Goal: Information Seeking & Learning: Learn about a topic

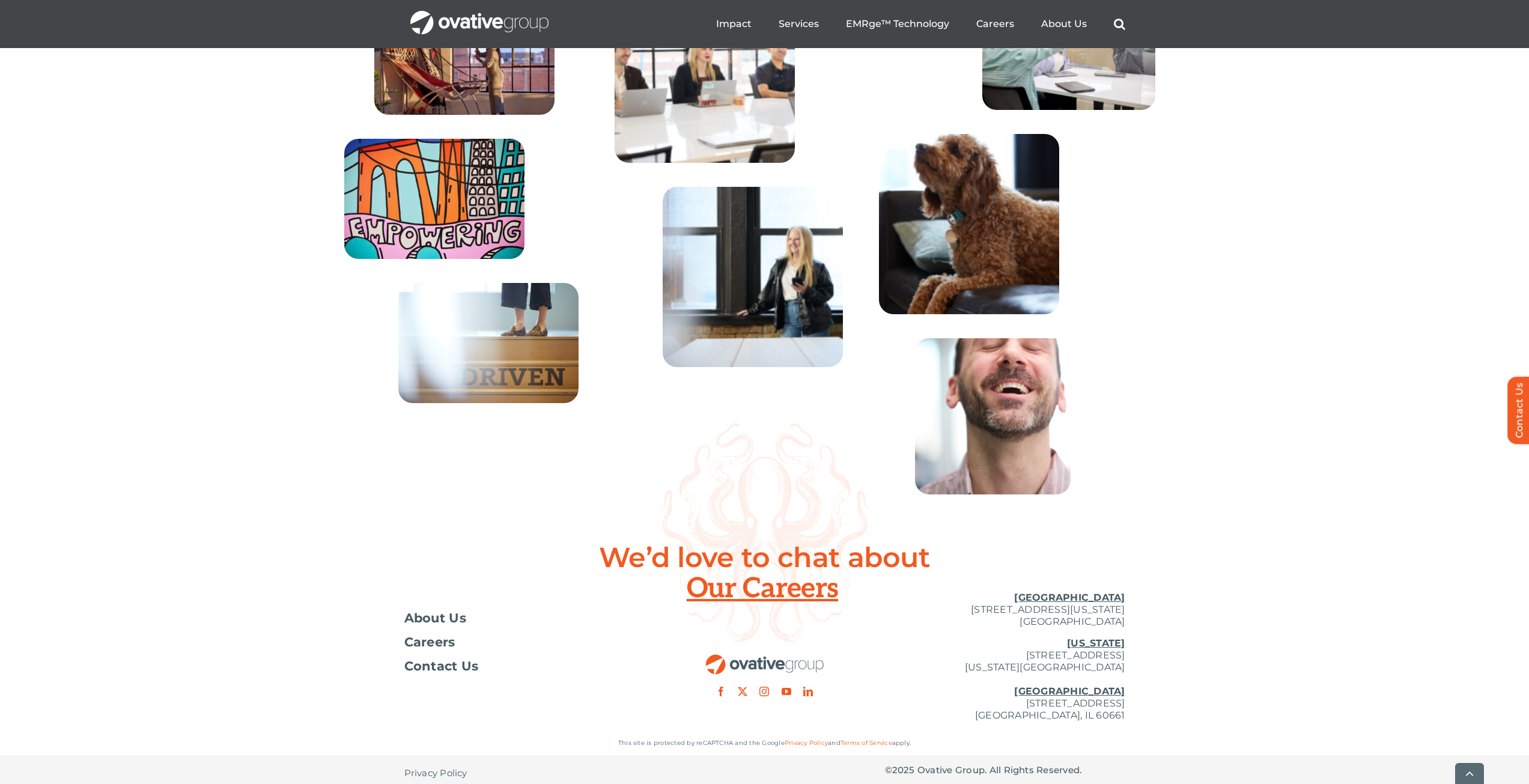
scroll to position [4322, 0]
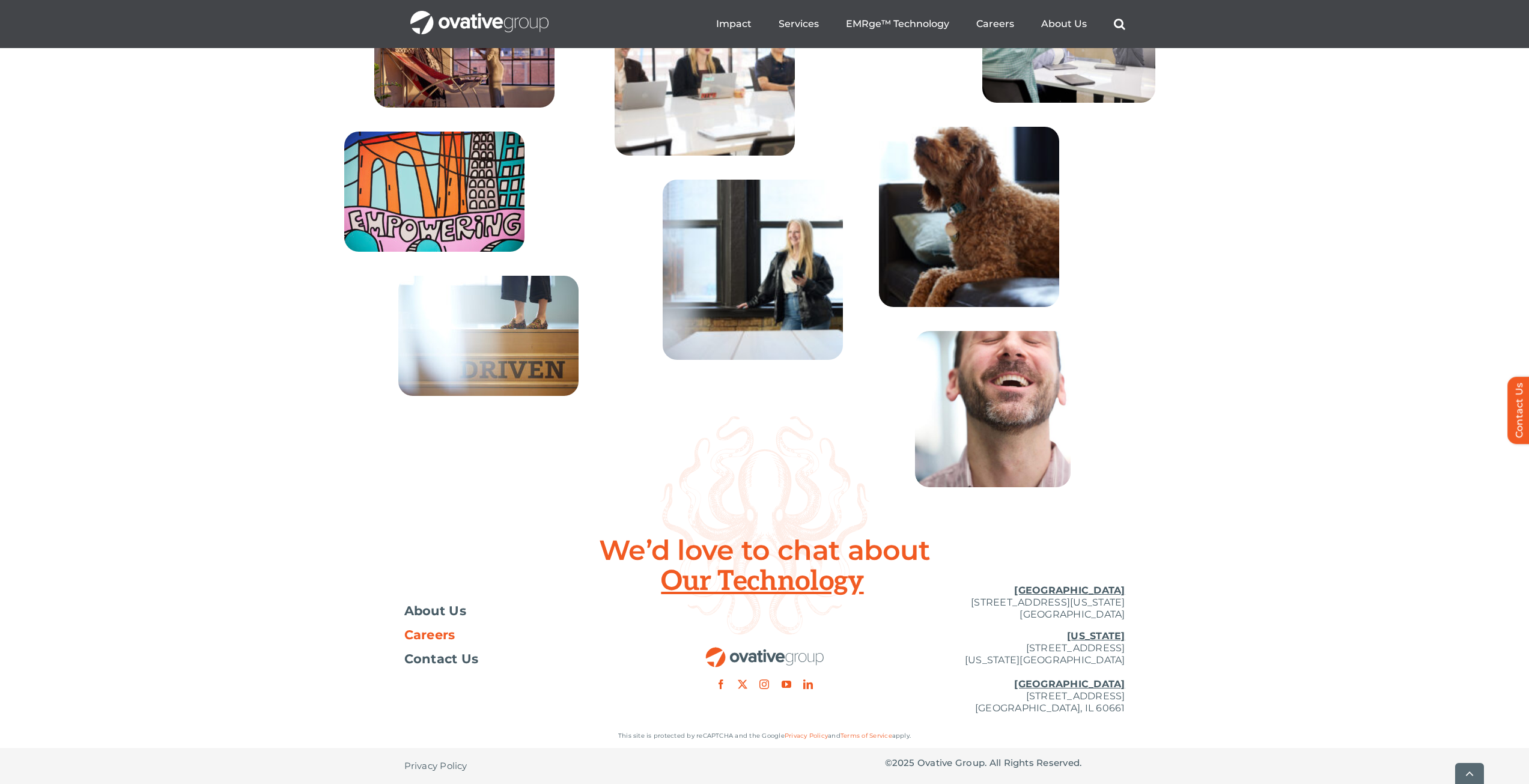
click at [438, 634] on span "Careers" at bounding box center [430, 635] width 51 height 12
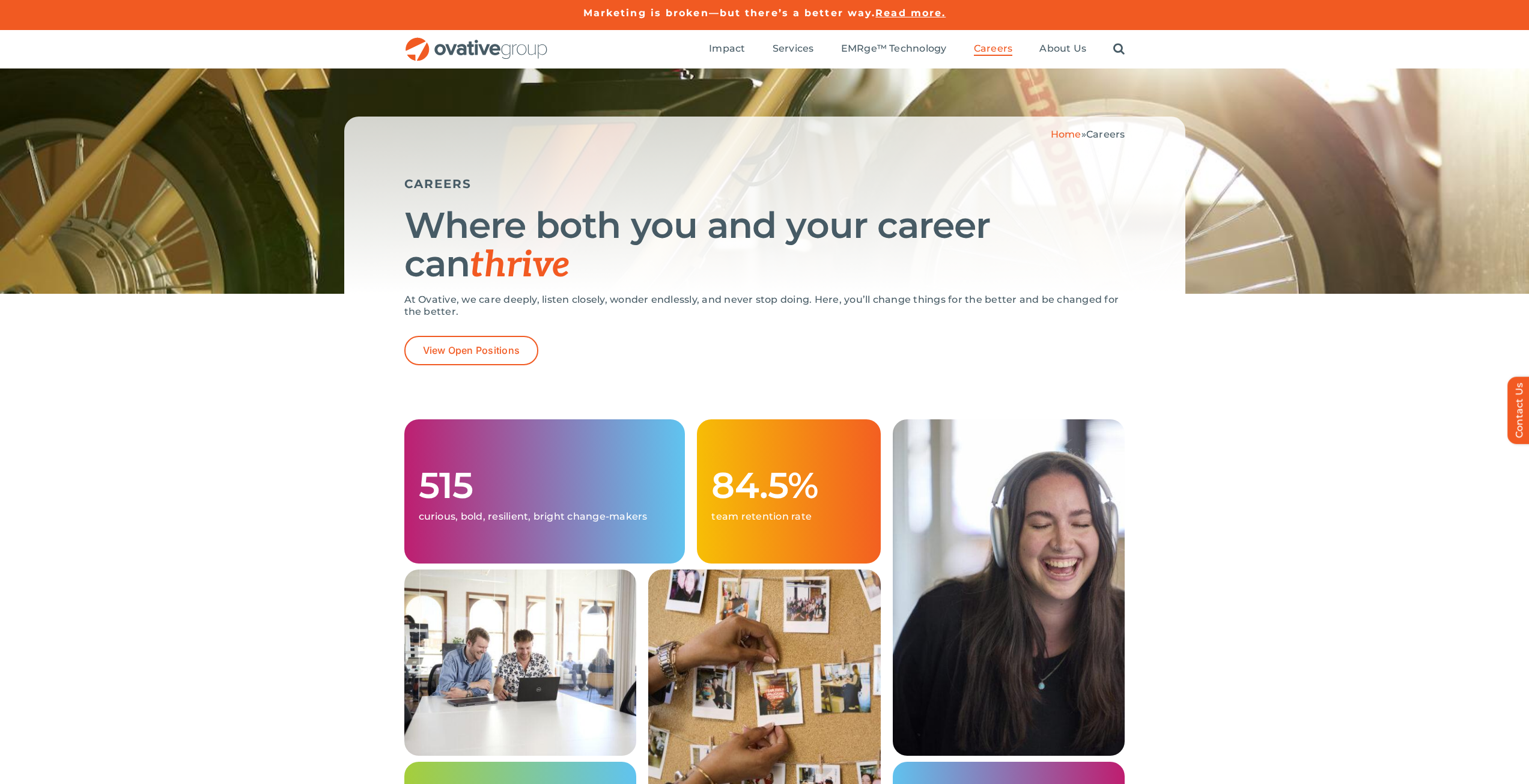
click at [453, 335] on div "At Ovative, we care deeply, listen closely, wonder endlessly, and never stop do…" at bounding box center [764, 315] width 721 height 42
click at [454, 336] on link "View Open Positions" at bounding box center [472, 350] width 135 height 29
click at [454, 338] on link "View Open Positions" at bounding box center [472, 350] width 135 height 29
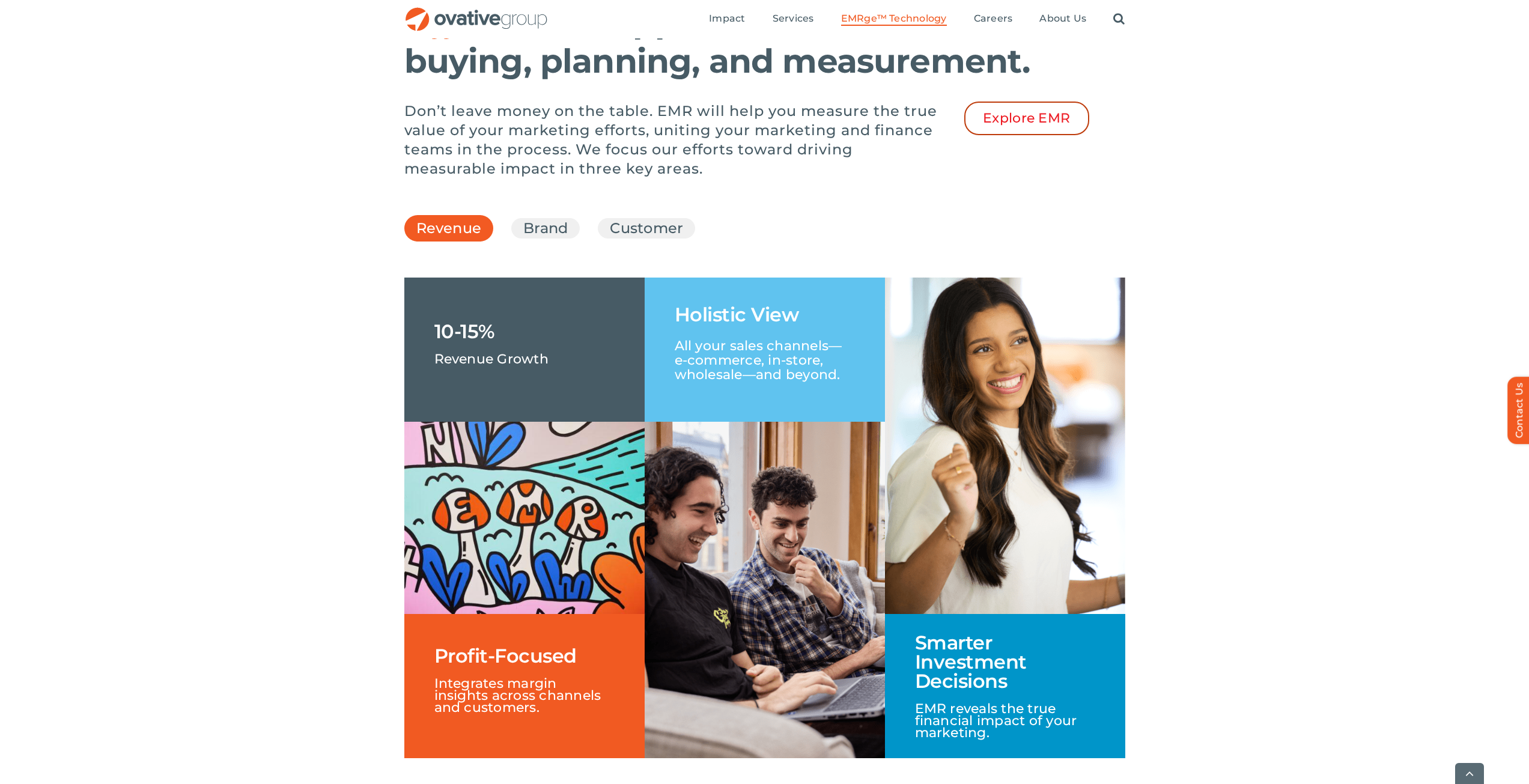
scroll to position [1682, 0]
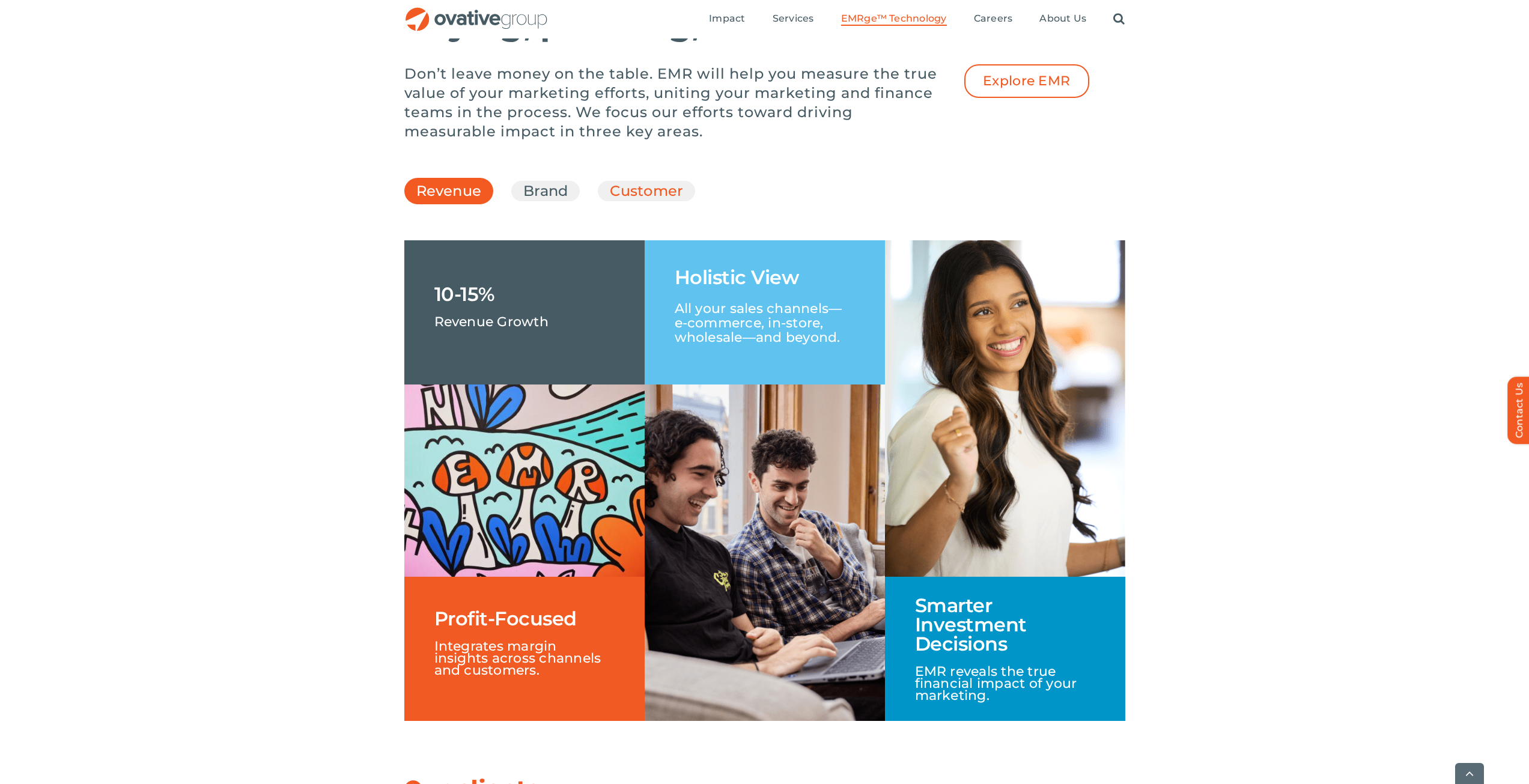
click at [653, 201] on link "Customer" at bounding box center [647, 191] width 73 height 20
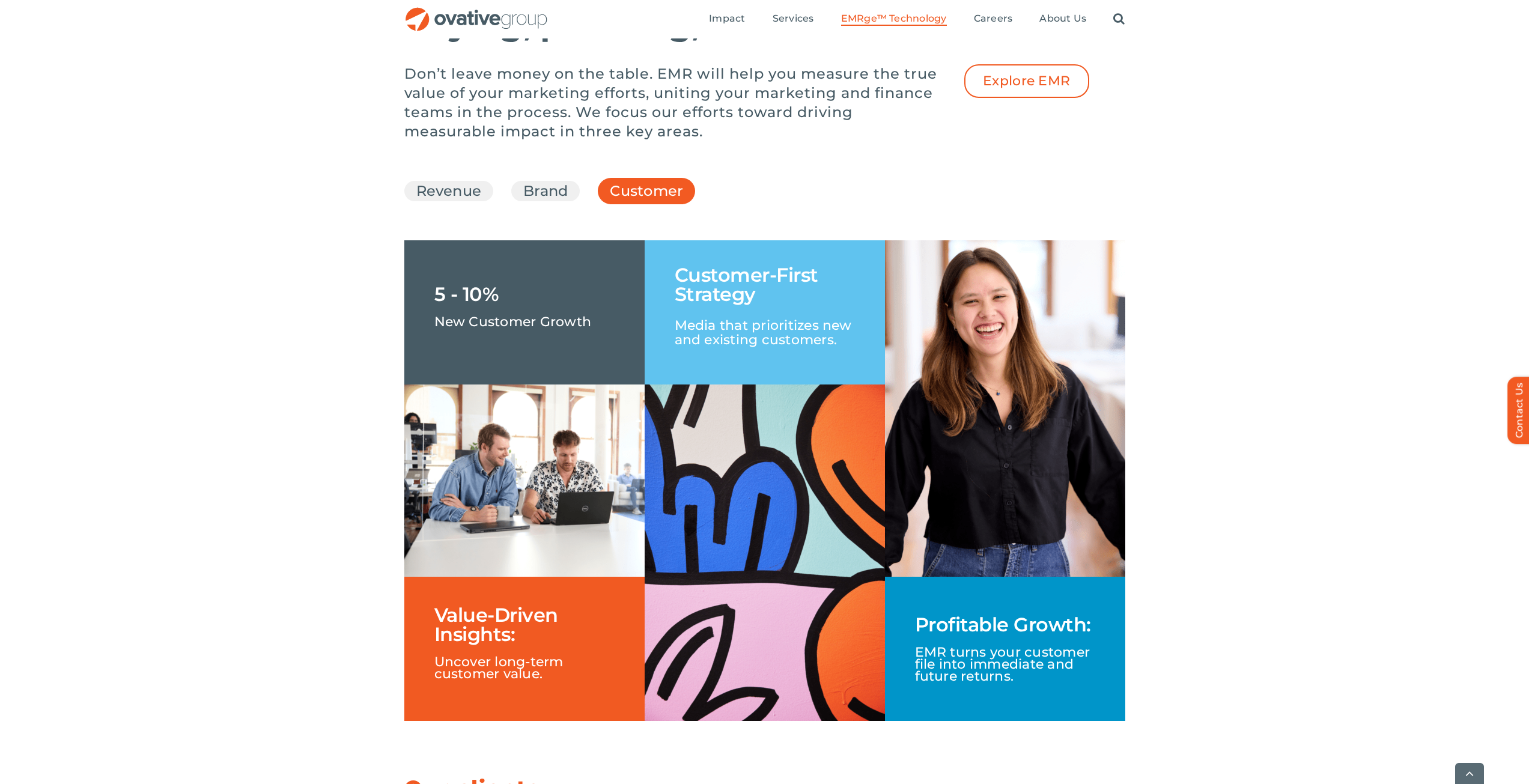
click at [521, 201] on li "Brand" at bounding box center [545, 191] width 69 height 20
click at [544, 201] on link "Brand" at bounding box center [545, 191] width 44 height 20
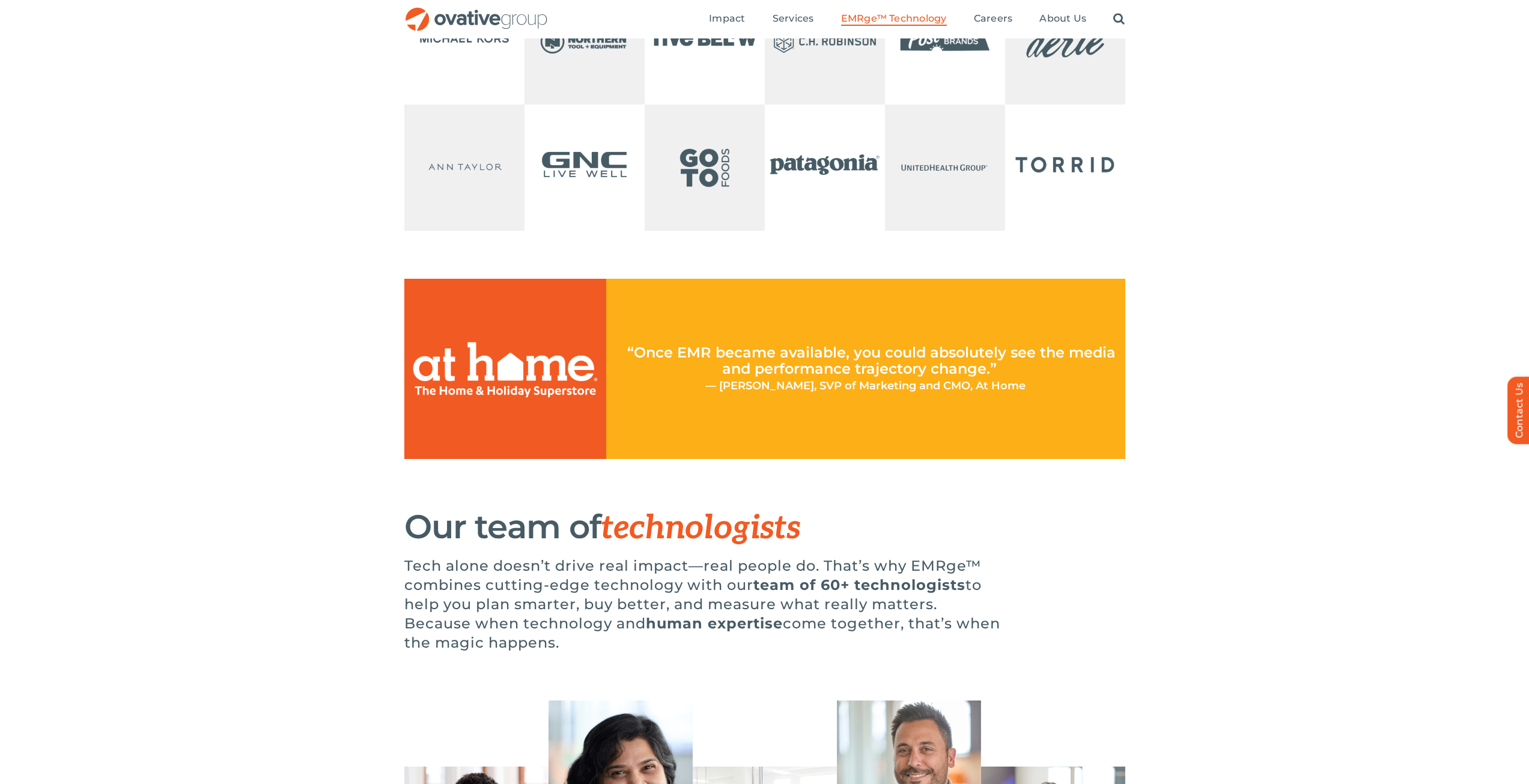
scroll to position [2463, 0]
